Goal: Navigation & Orientation: Find specific page/section

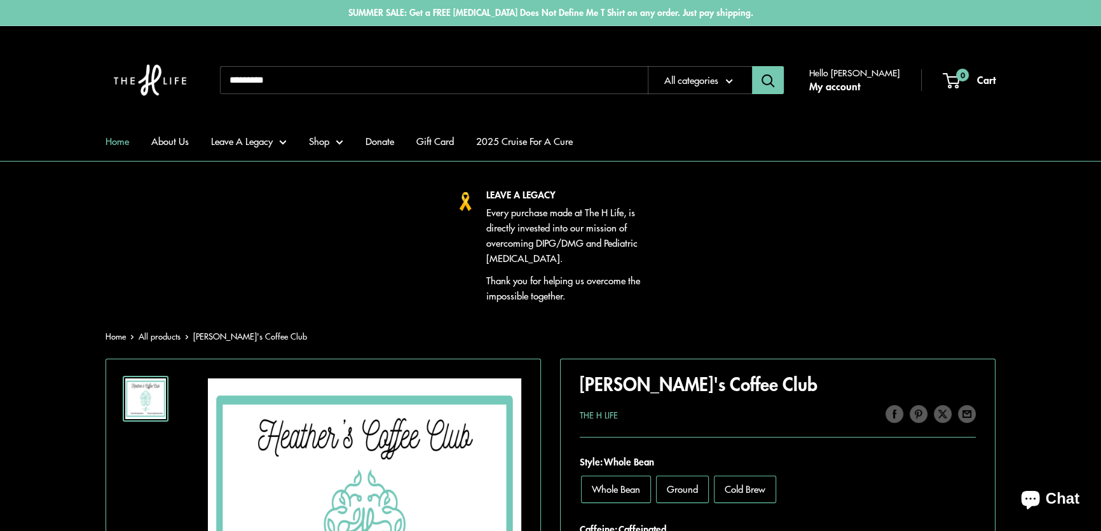
click at [121, 141] on link "Home" at bounding box center [118, 141] width 24 height 18
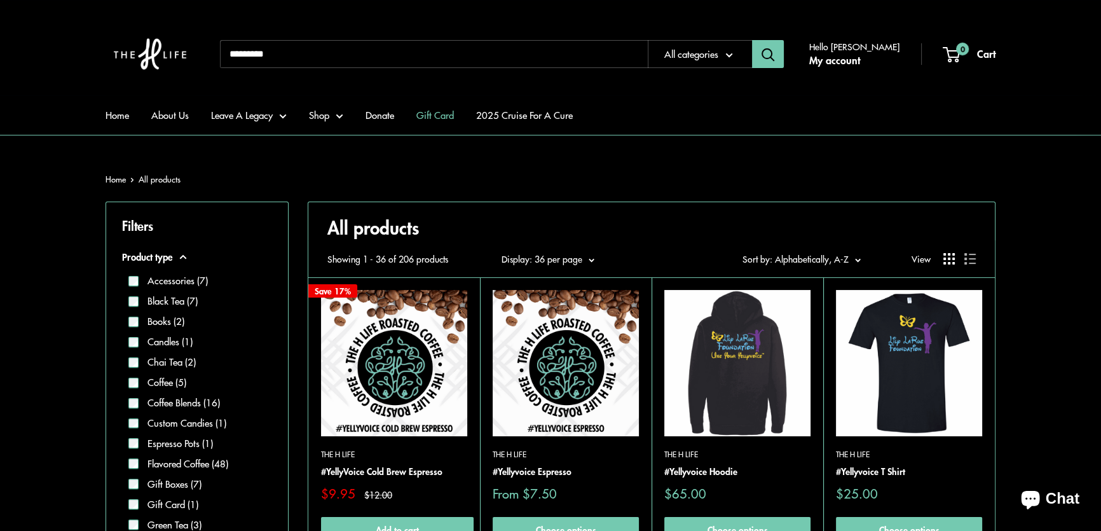
scroll to position [173, 0]
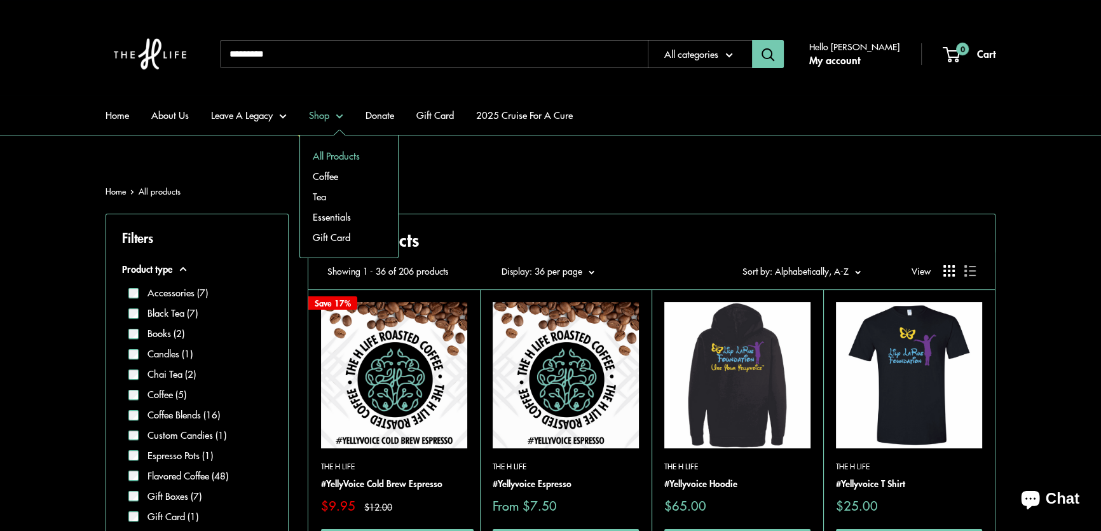
click at [331, 155] on link "All Products" at bounding box center [349, 156] width 98 height 20
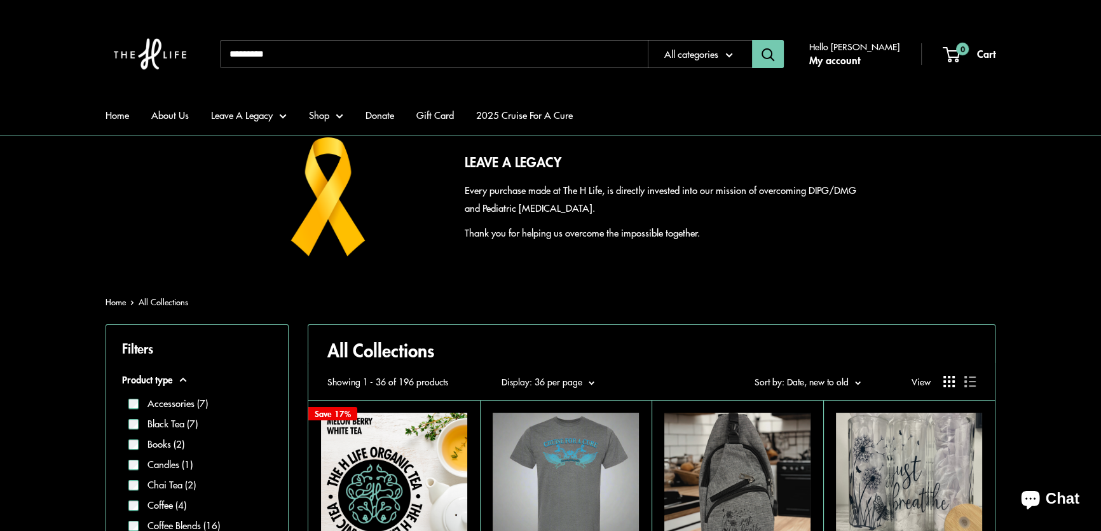
scroll to position [173, 0]
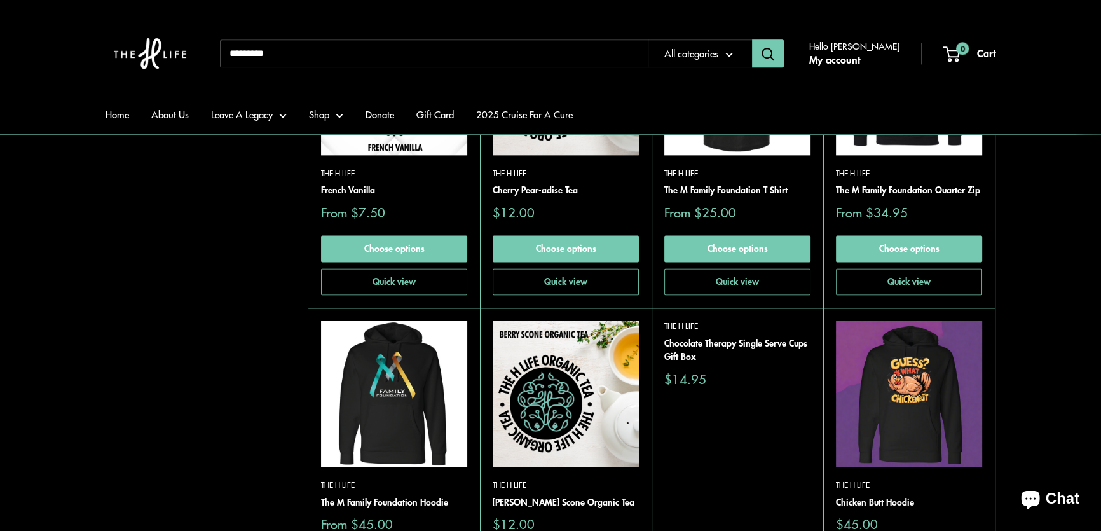
scroll to position [2428, 0]
